Goal: Information Seeking & Learning: Compare options

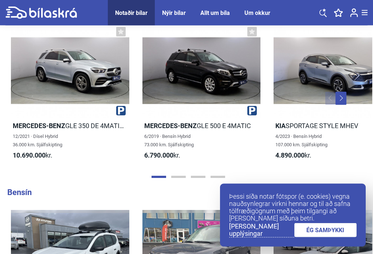
scroll to position [1094, 0]
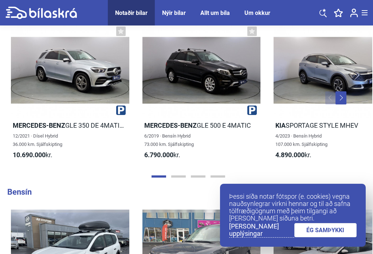
click at [333, 237] on link "ÉG SAMÞYKKI" at bounding box center [325, 230] width 63 height 14
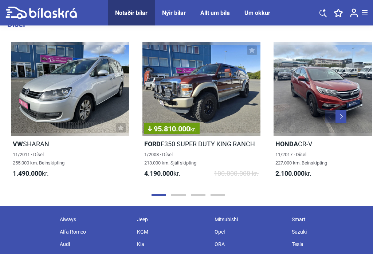
scroll to position [1447, 0]
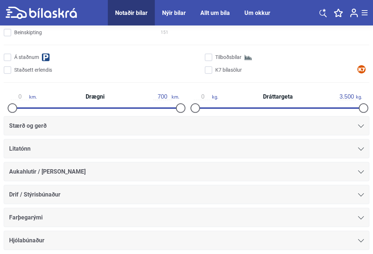
click at [333, 200] on div "Drif / Stýrisbúnaður" at bounding box center [186, 195] width 355 height 10
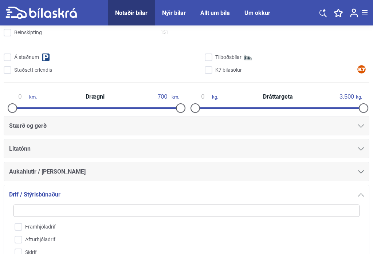
scroll to position [221, 0]
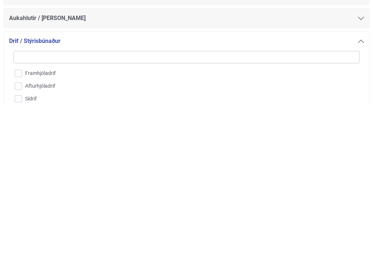
click button "1380 niðurstöður" at bounding box center [0, 0] width 0 height 0
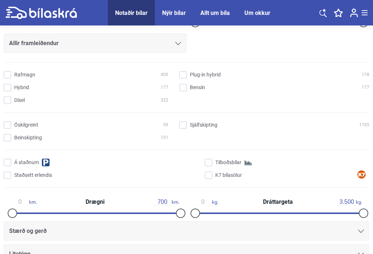
scroll to position [112, 0]
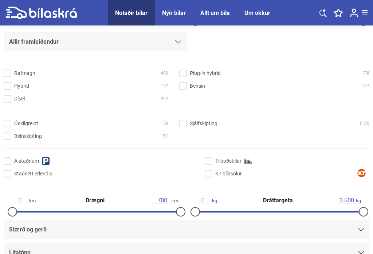
click at [12, 101] on input "Dísel 322" at bounding box center [87, 99] width 165 height 8
checkbox input "true"
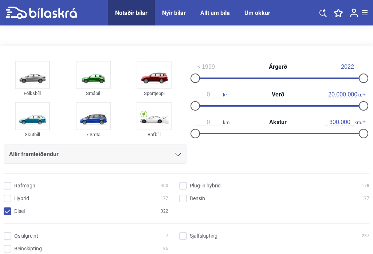
click at [156, 78] on img at bounding box center [153, 75] width 33 height 27
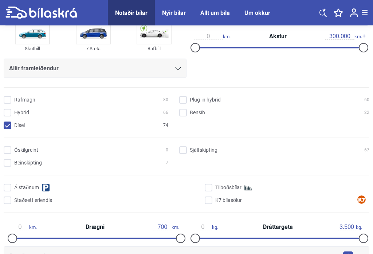
scroll to position [87, 0]
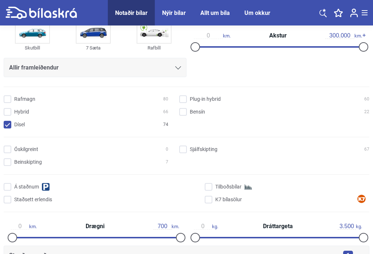
click at [184, 148] on input "Sjálfskipting 67" at bounding box center [275, 150] width 190 height 8
checkbox input "true"
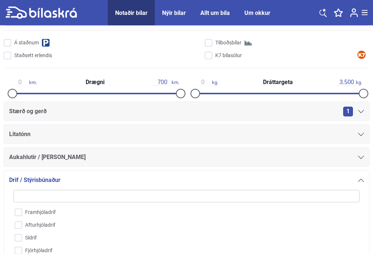
scroll to position [231, 0]
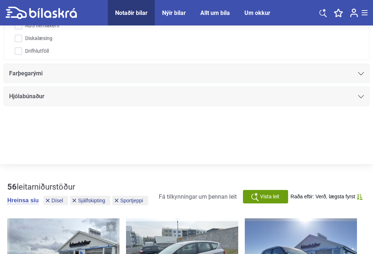
scroll to position [468, 0]
